Goal: Task Accomplishment & Management: Manage account settings

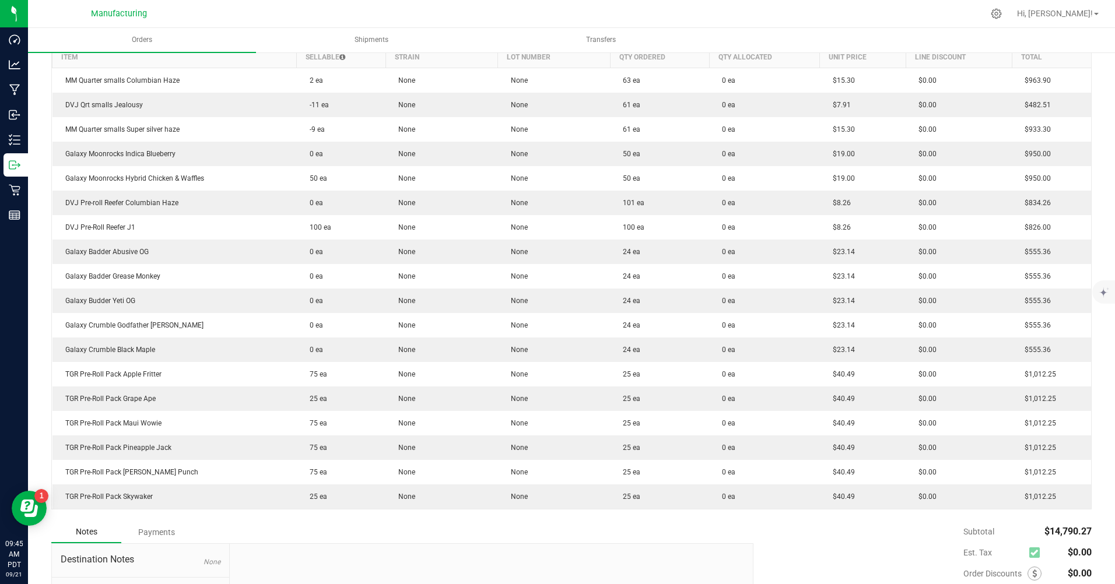
scroll to position [350, 0]
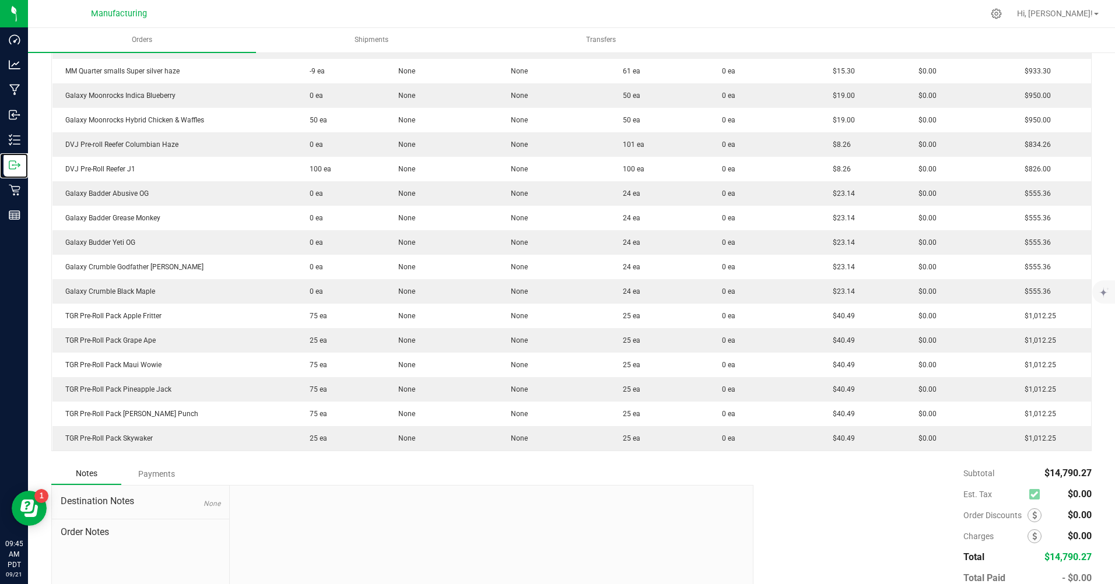
click at [0, 0] on p "Outbound" at bounding box center [0, 0] width 0 height 0
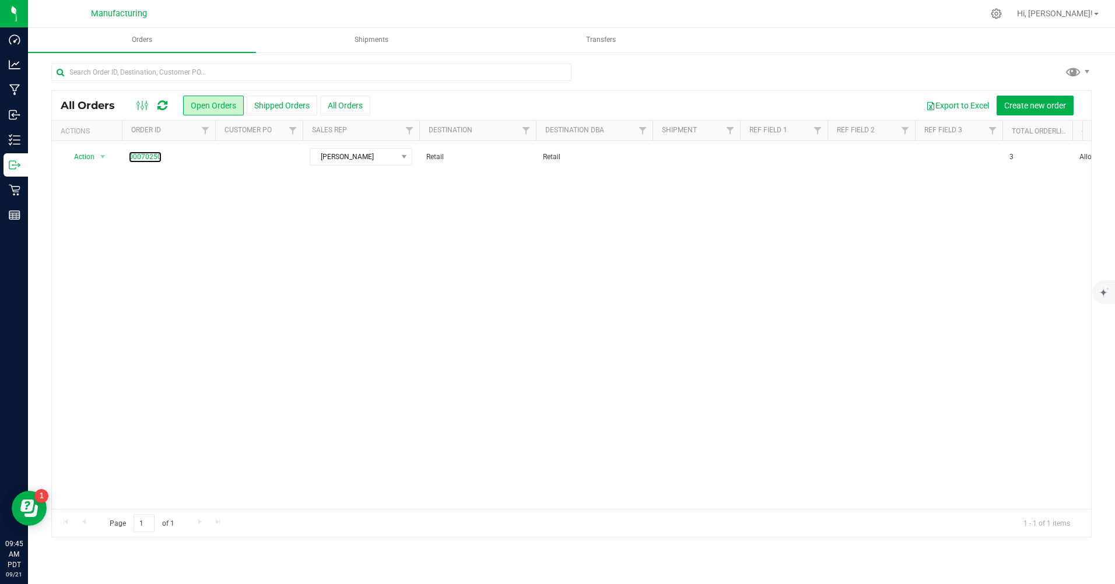
click at [156, 155] on link "00070250" at bounding box center [145, 157] width 33 height 11
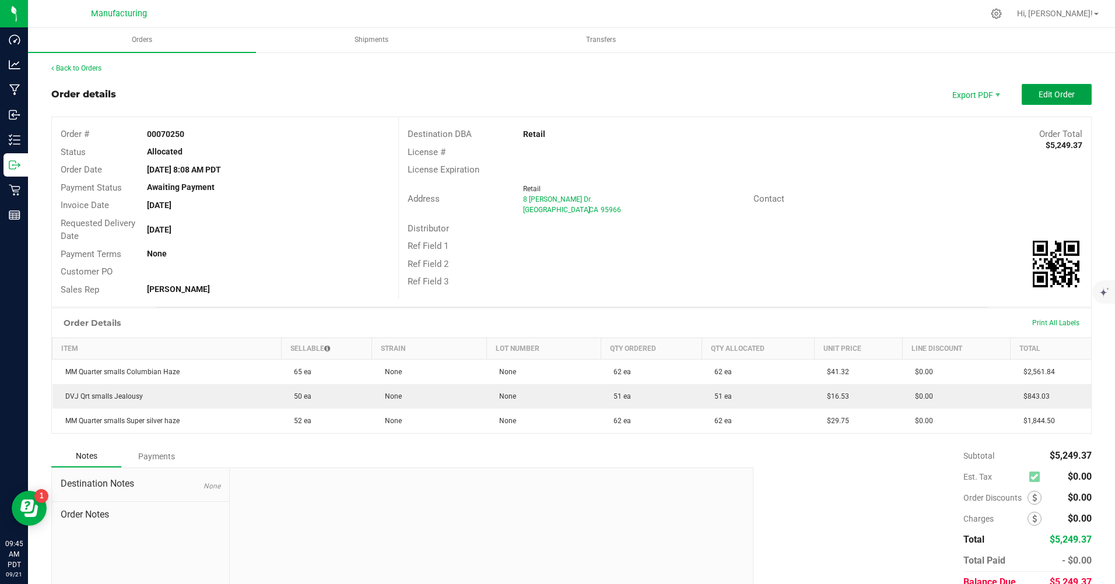
click at [1040, 93] on span "Edit Order" at bounding box center [1057, 94] width 36 height 9
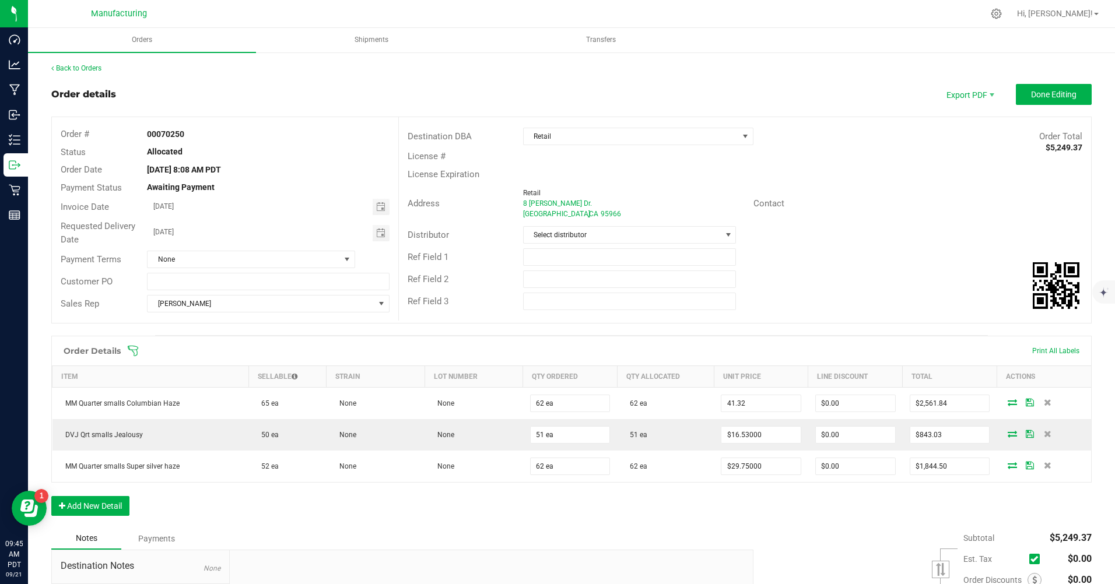
click at [740, 404] on input "41.32" at bounding box center [760, 403] width 79 height 16
type input "$15.30000"
type input "$948.60"
click at [744, 433] on input "16.53" at bounding box center [760, 435] width 79 height 16
type input "$7.91000"
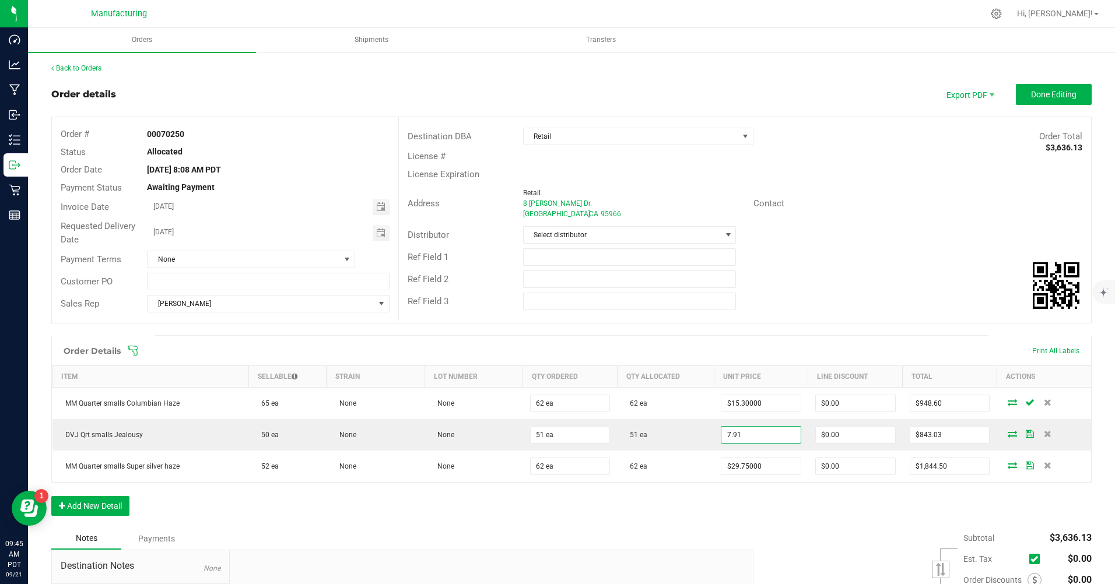
type input "$403.41"
click at [743, 463] on input "29.75" at bounding box center [760, 466] width 79 height 16
type input "$15.30000"
type input "$948.60"
click at [756, 517] on div "Order Details Print All Labels Item Sellable Strain Lot Number Qty Ordered Qty …" at bounding box center [571, 432] width 1041 height 192
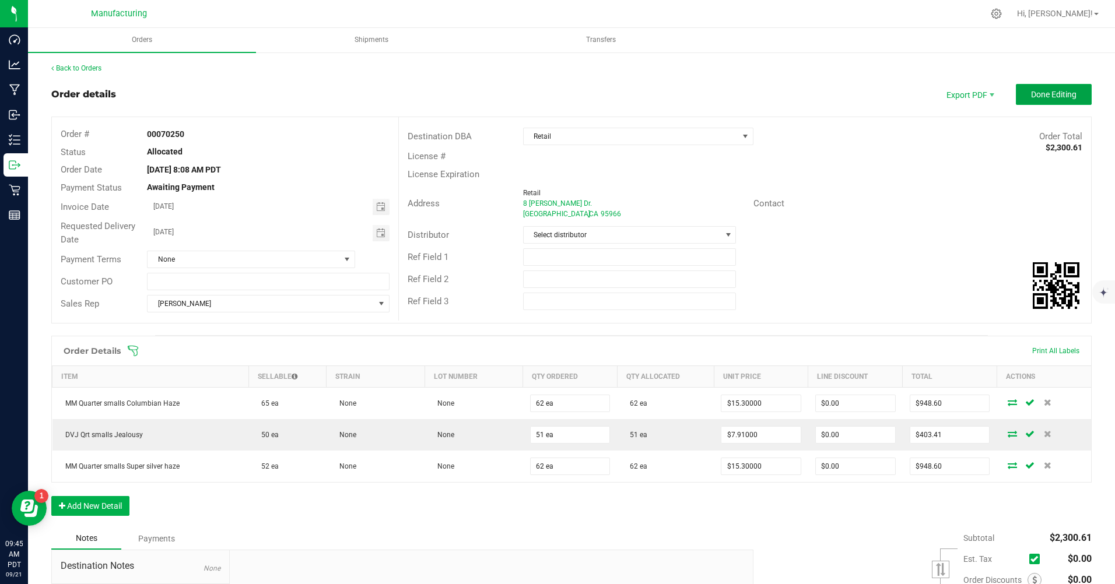
click at [1045, 98] on span "Done Editing" at bounding box center [1053, 94] width 45 height 9
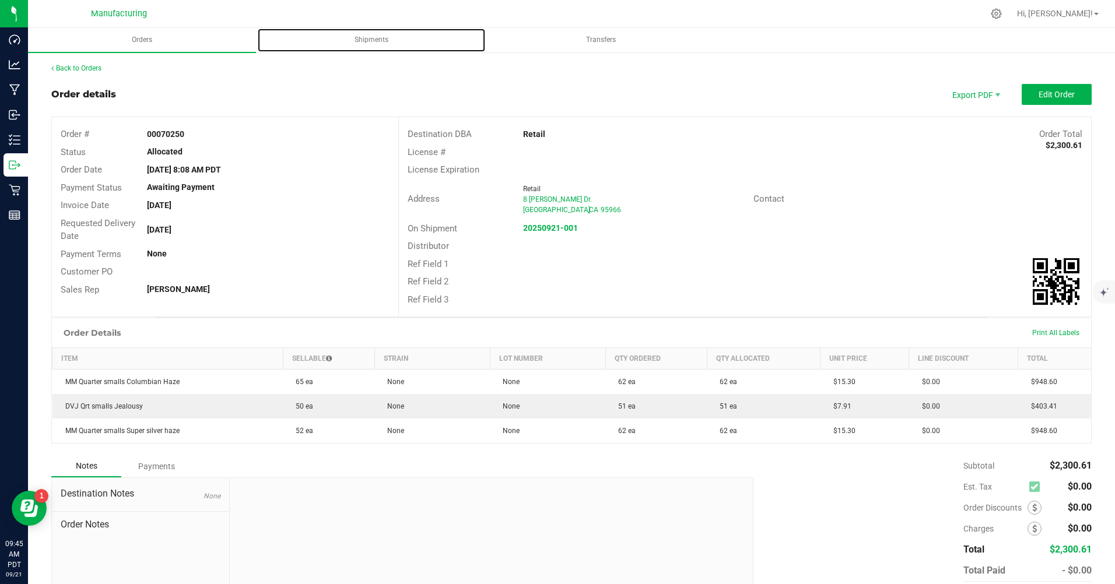
click at [382, 42] on span "Shipments" at bounding box center [371, 40] width 65 height 10
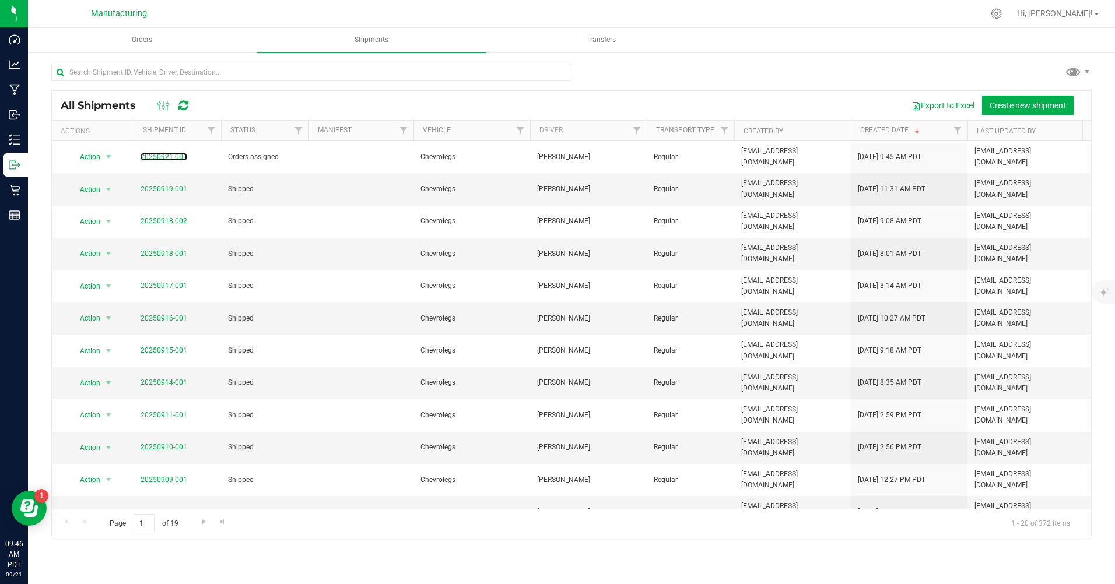
click at [180, 156] on link "20250921-001" at bounding box center [164, 157] width 47 height 8
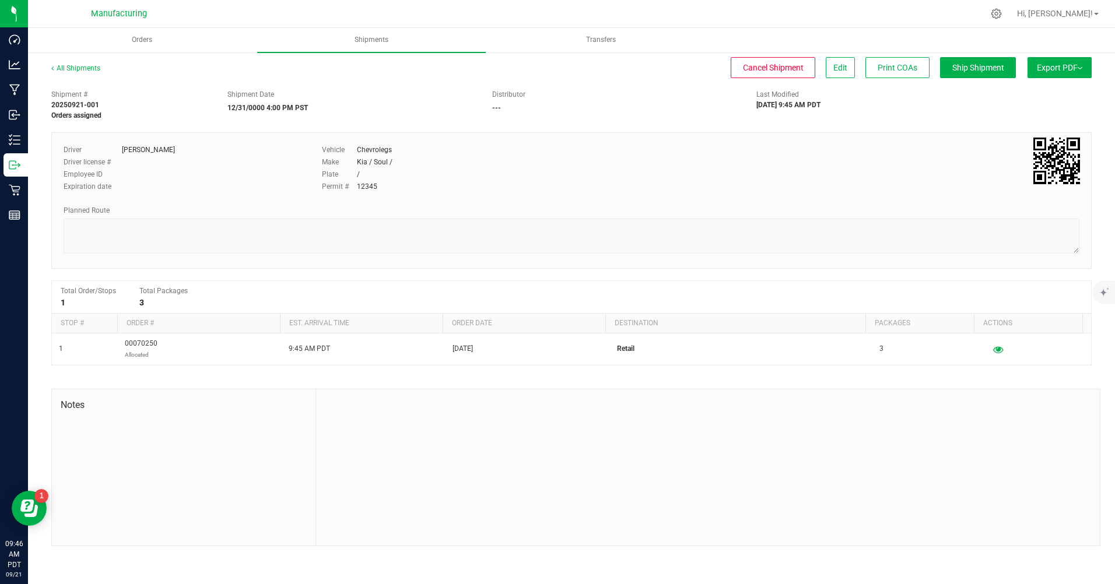
click at [1042, 70] on span "Export PDF" at bounding box center [1059, 67] width 45 height 9
click at [1049, 94] on span "Manifest by Package ID" at bounding box center [1043, 93] width 74 height 8
click at [963, 61] on button "Ship Shipment" at bounding box center [978, 67] width 76 height 21
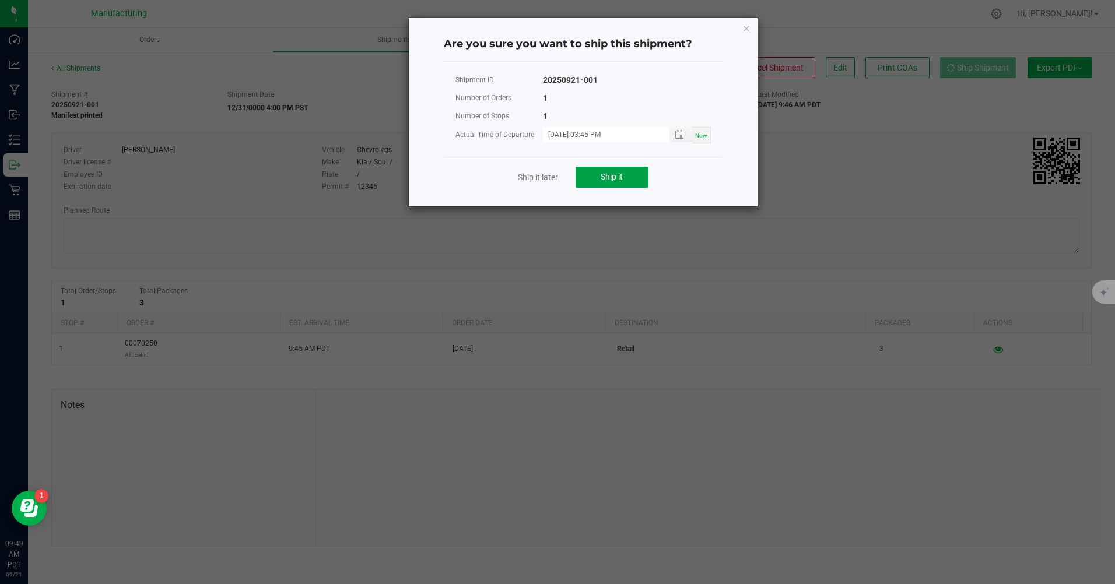
drag, startPoint x: 627, startPoint y: 171, endPoint x: 640, endPoint y: 194, distance: 26.4
click at [627, 172] on button "Ship it" at bounding box center [612, 177] width 73 height 21
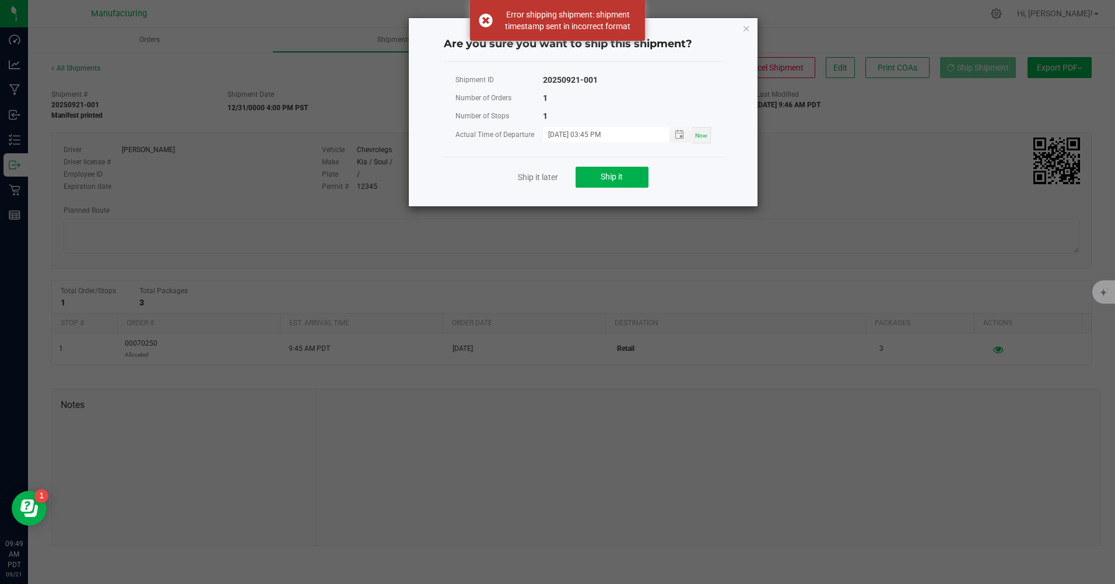
click at [833, 231] on ngb-modal-window "Are you sure you want to ship this shipment? Shipment ID 20250921-001 Number of…" at bounding box center [562, 292] width 1124 height 584
click at [747, 27] on icon "Close" at bounding box center [746, 28] width 8 height 14
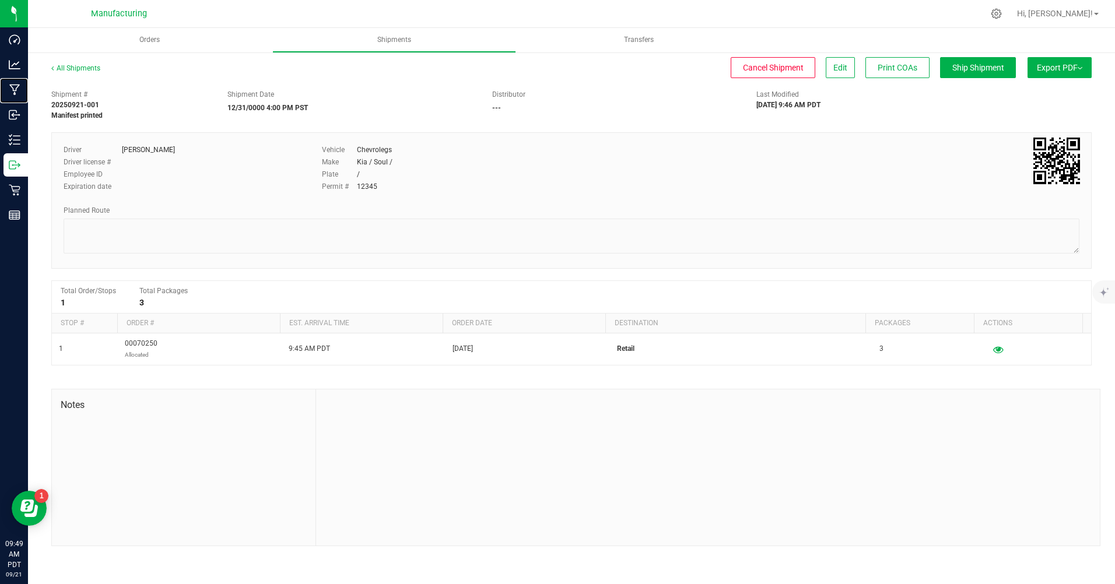
click at [0, 0] on p "Manufacturing" at bounding box center [0, 0] width 0 height 0
